Goal: Information Seeking & Learning: Learn about a topic

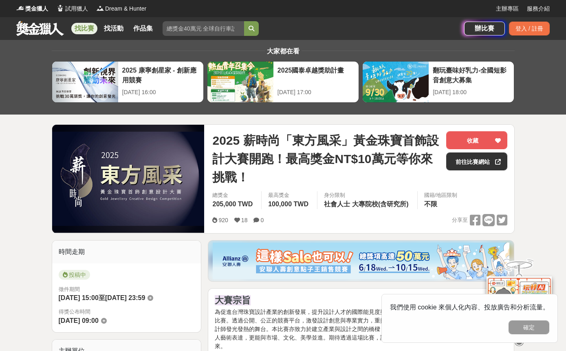
click at [85, 28] on link "找比賽" at bounding box center [84, 28] width 26 height 11
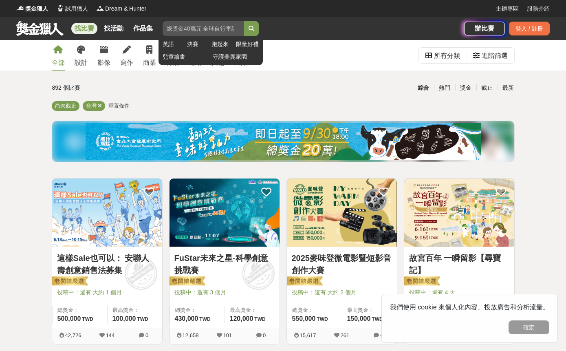
click at [190, 30] on input "search" at bounding box center [204, 28] width 82 height 15
click at [249, 28] on icon "submit" at bounding box center [252, 29] width 6 height 6
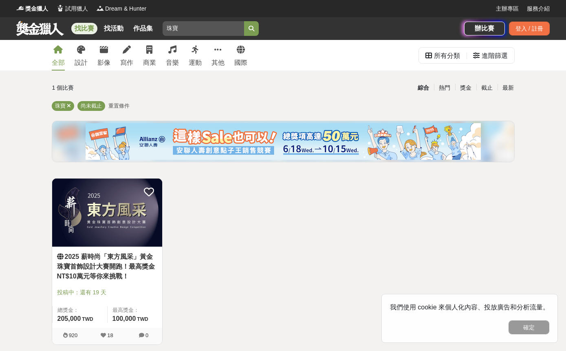
drag, startPoint x: 177, startPoint y: 25, endPoint x: 188, endPoint y: 59, distance: 35.5
click at [129, 23] on div "找比賽 找活動 作品集 珠寶 英語 決賽 跑起來 限量好禮 兒童繪畫 守護美麗家園" at bounding box center [240, 28] width 448 height 23
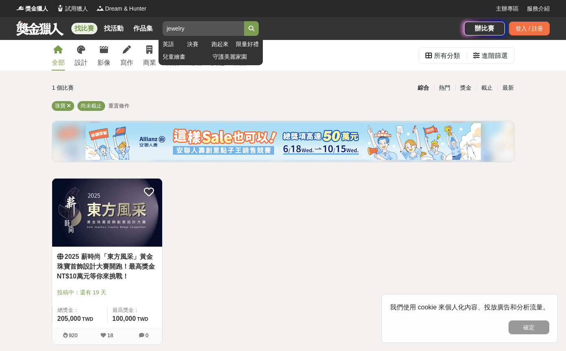
click at [254, 24] on button "submit" at bounding box center [251, 28] width 15 height 15
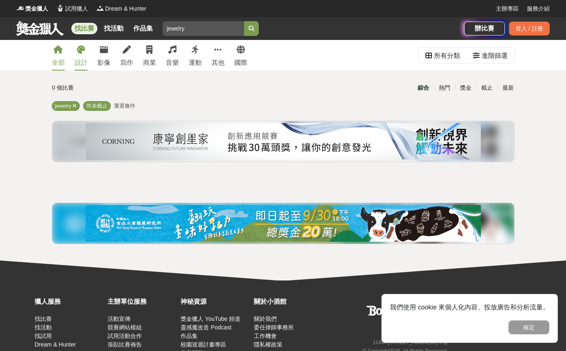
click at [84, 58] on div "設計" at bounding box center [81, 63] width 13 height 10
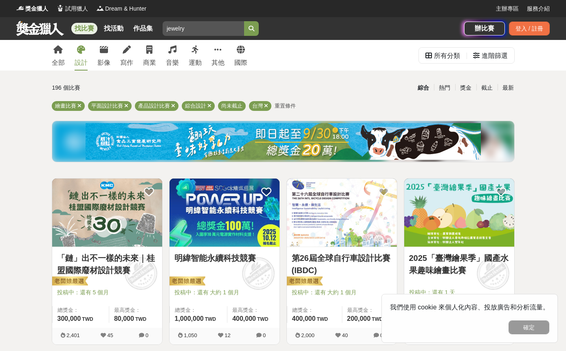
click at [266, 104] on icon at bounding box center [266, 105] width 4 height 5
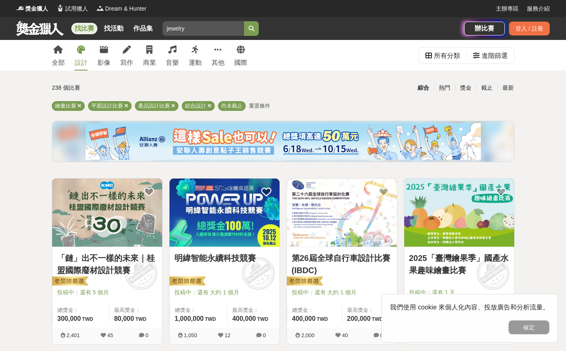
click at [259, 34] on div "找比賽 找活動 作品集 jewelry 英語 決賽 跑起來 限量好禮 兒童繪畫 守護美麗家園" at bounding box center [240, 28] width 448 height 23
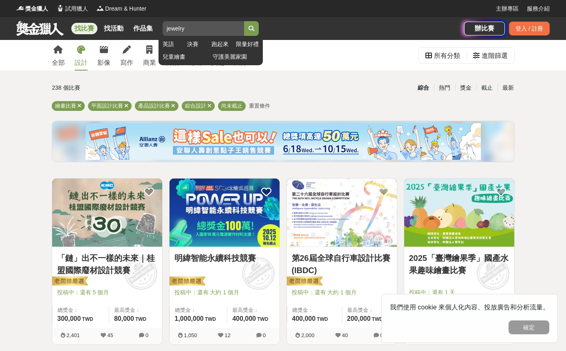
click at [256, 33] on button "submit" at bounding box center [251, 28] width 15 height 15
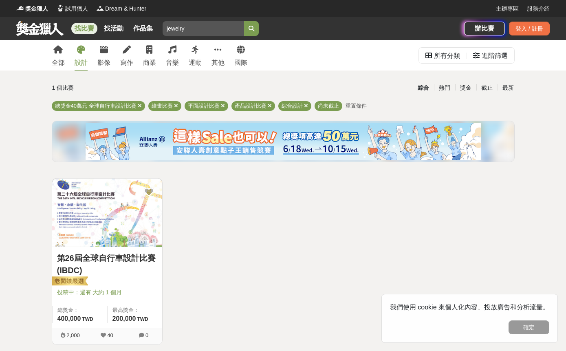
drag, startPoint x: 202, startPoint y: 25, endPoint x: 157, endPoint y: 21, distance: 45.4
click at [157, 21] on div "找比賽 找活動 作品集 jewelry 英語 決賽 跑起來 限量好禮 兒童繪畫 守護美麗家園" at bounding box center [240, 28] width 448 height 23
drag, startPoint x: 196, startPoint y: 28, endPoint x: 143, endPoint y: 21, distance: 53.9
click at [143, 21] on div "找比賽 找活動 作品集 jewelry 英語 決賽 跑起來 限量好禮 兒童繪畫 守護美麗家園" at bounding box center [240, 28] width 448 height 23
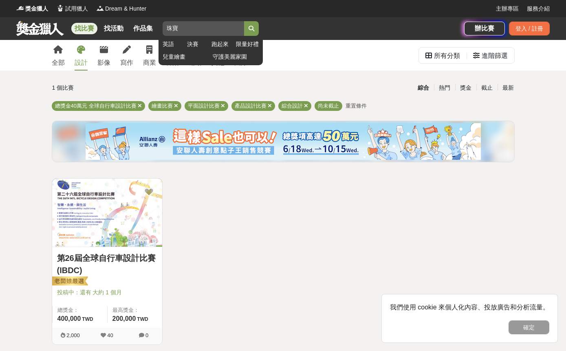
type input "珠寶"
click at [253, 26] on icon "submit" at bounding box center [252, 29] width 6 height 6
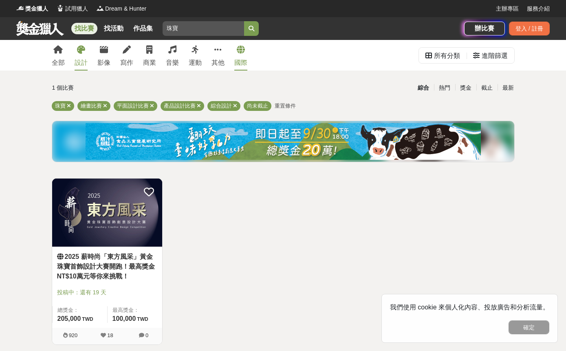
click at [237, 54] on link "國際" at bounding box center [240, 55] width 13 height 31
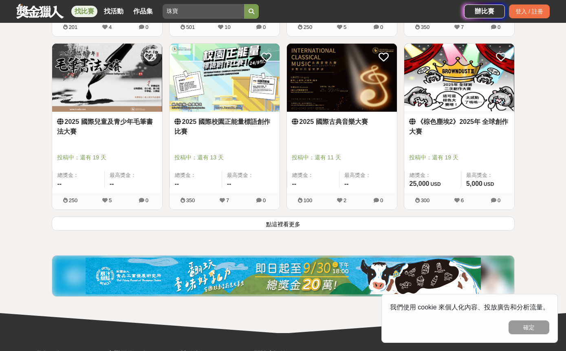
scroll to position [1037, 0]
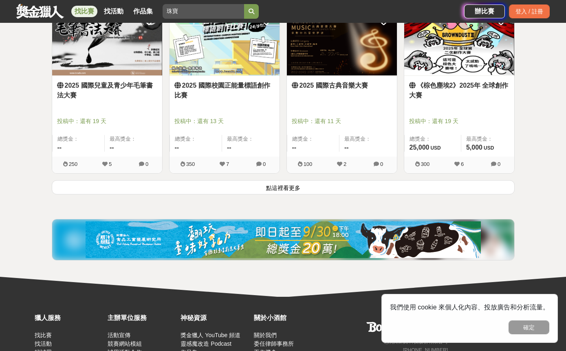
click at [265, 186] on button "點這裡看更多" at bounding box center [283, 187] width 463 height 14
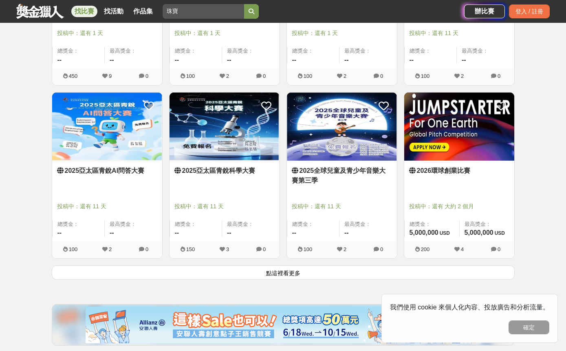
scroll to position [1992, 0]
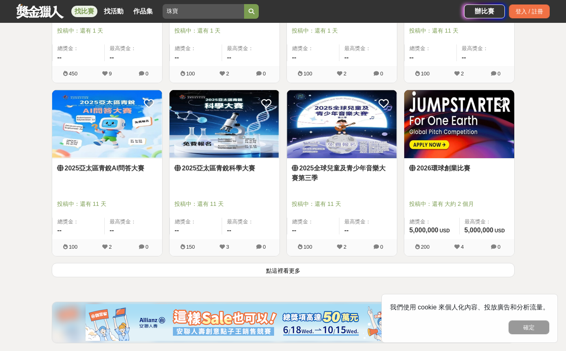
click at [301, 276] on button "點這裡看更多" at bounding box center [283, 270] width 463 height 14
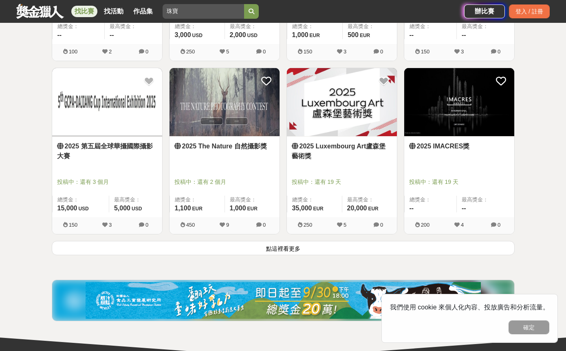
scroll to position [3054, 0]
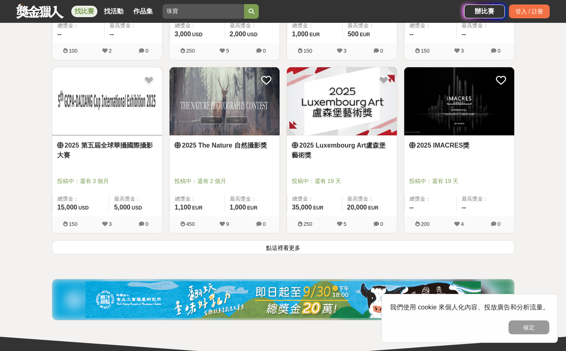
click at [295, 247] on button "點這裡看更多" at bounding box center [283, 247] width 463 height 14
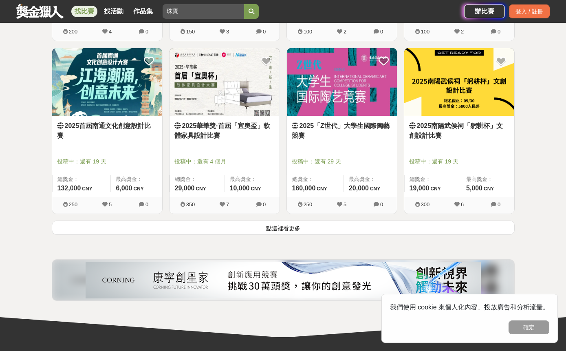
scroll to position [4109, 0]
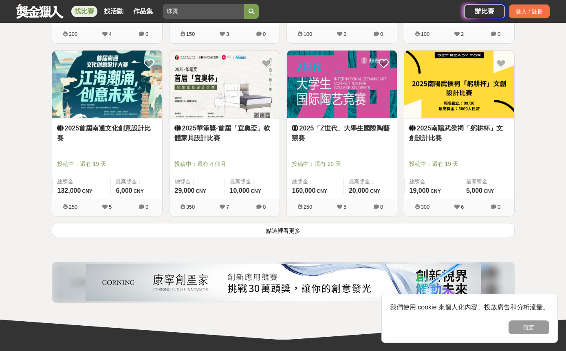
click at [308, 231] on button "點這裡看更多" at bounding box center [283, 230] width 463 height 14
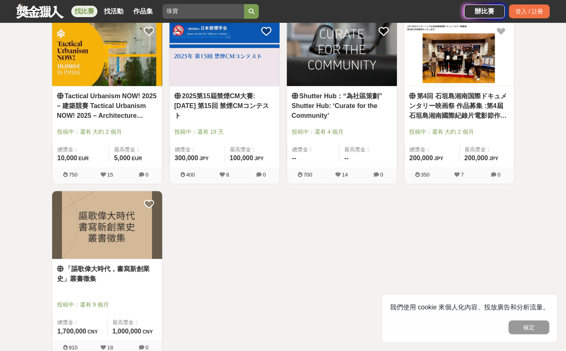
scroll to position [4482, 0]
